Goal: Find contact information: Find contact information

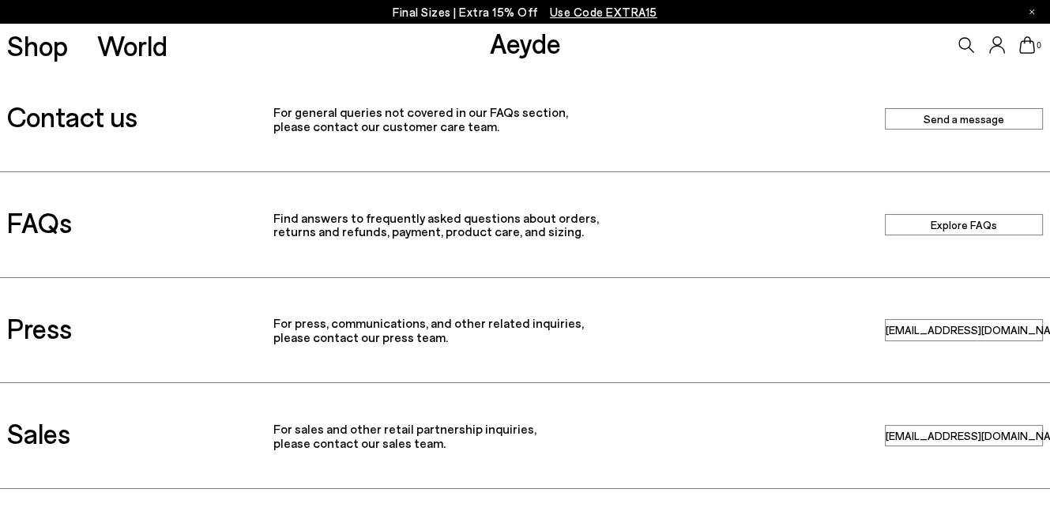
click at [903, 119] on link "Send a message" at bounding box center [964, 118] width 158 height 21
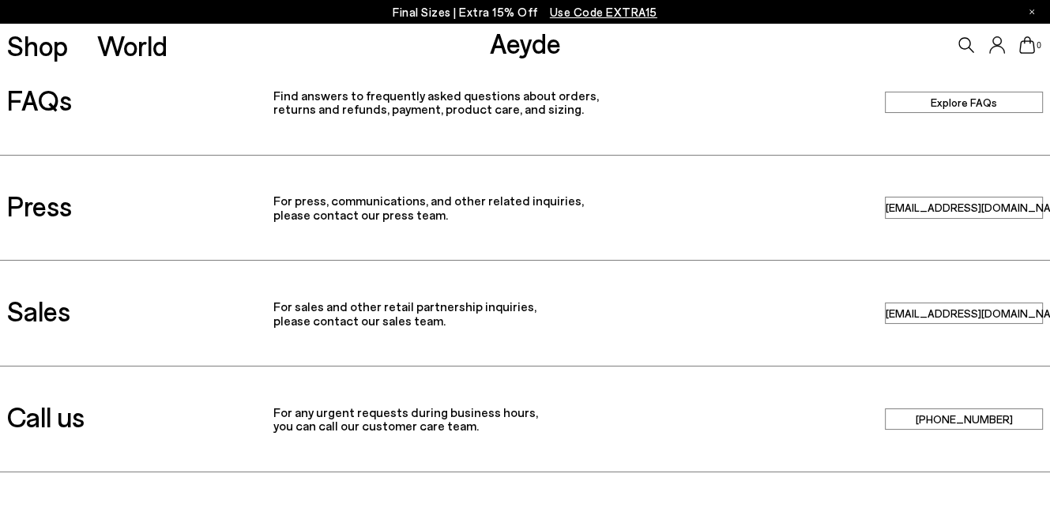
scroll to position [237, 0]
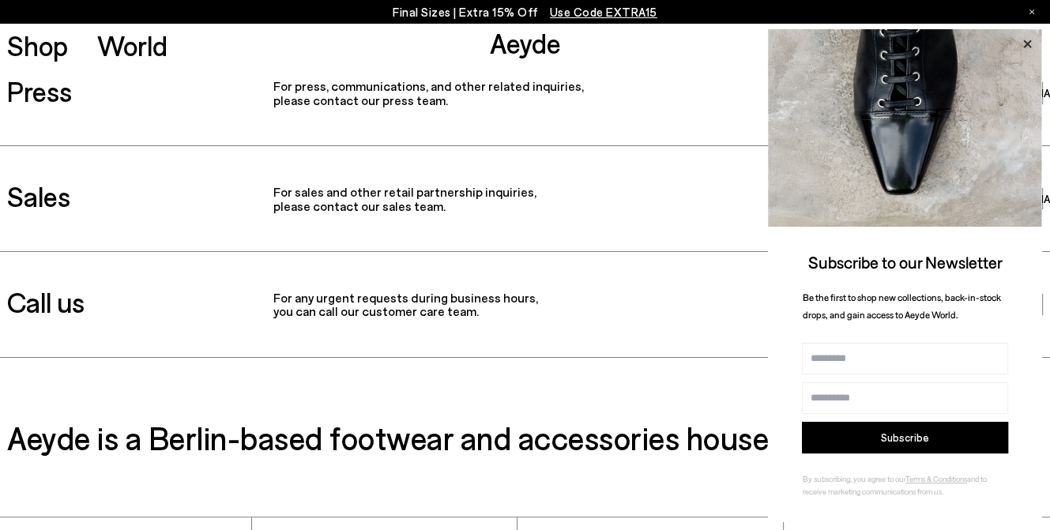
click at [1029, 44] on icon at bounding box center [1027, 44] width 21 height 21
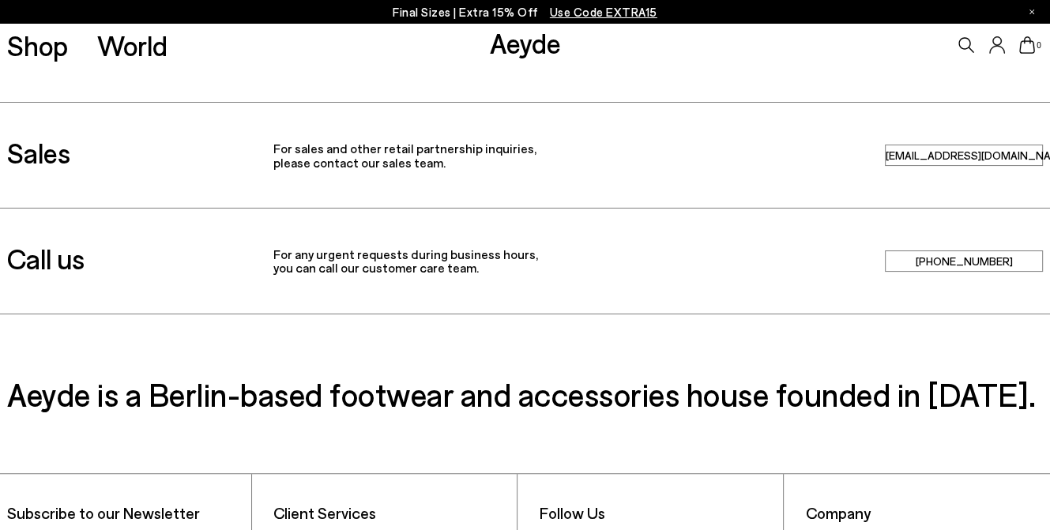
scroll to position [316, 0]
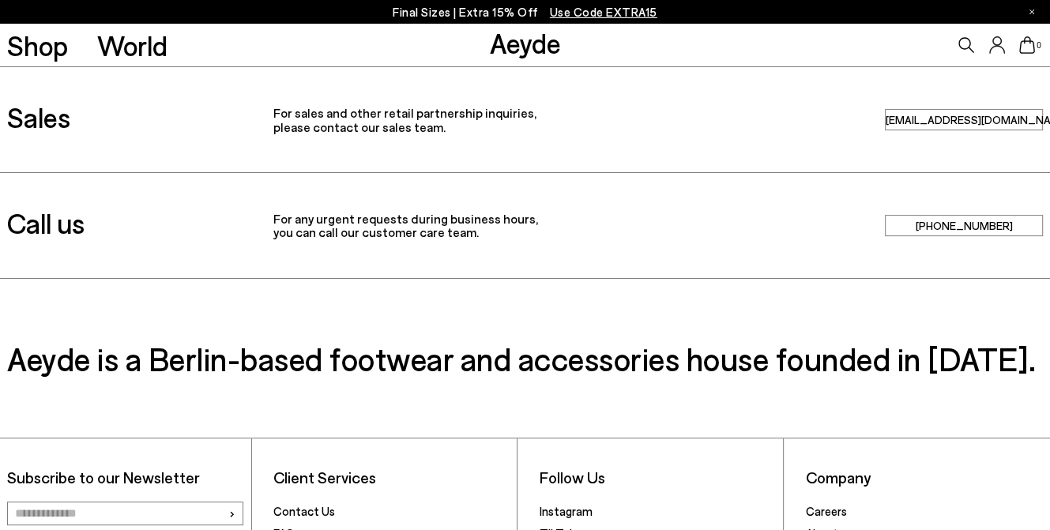
click at [964, 122] on link "[EMAIL_ADDRESS][DOMAIN_NAME]" at bounding box center [964, 119] width 158 height 21
click at [954, 122] on link "[EMAIL_ADDRESS][DOMAIN_NAME]" at bounding box center [964, 119] width 158 height 21
